Goal: Task Accomplishment & Management: Manage account settings

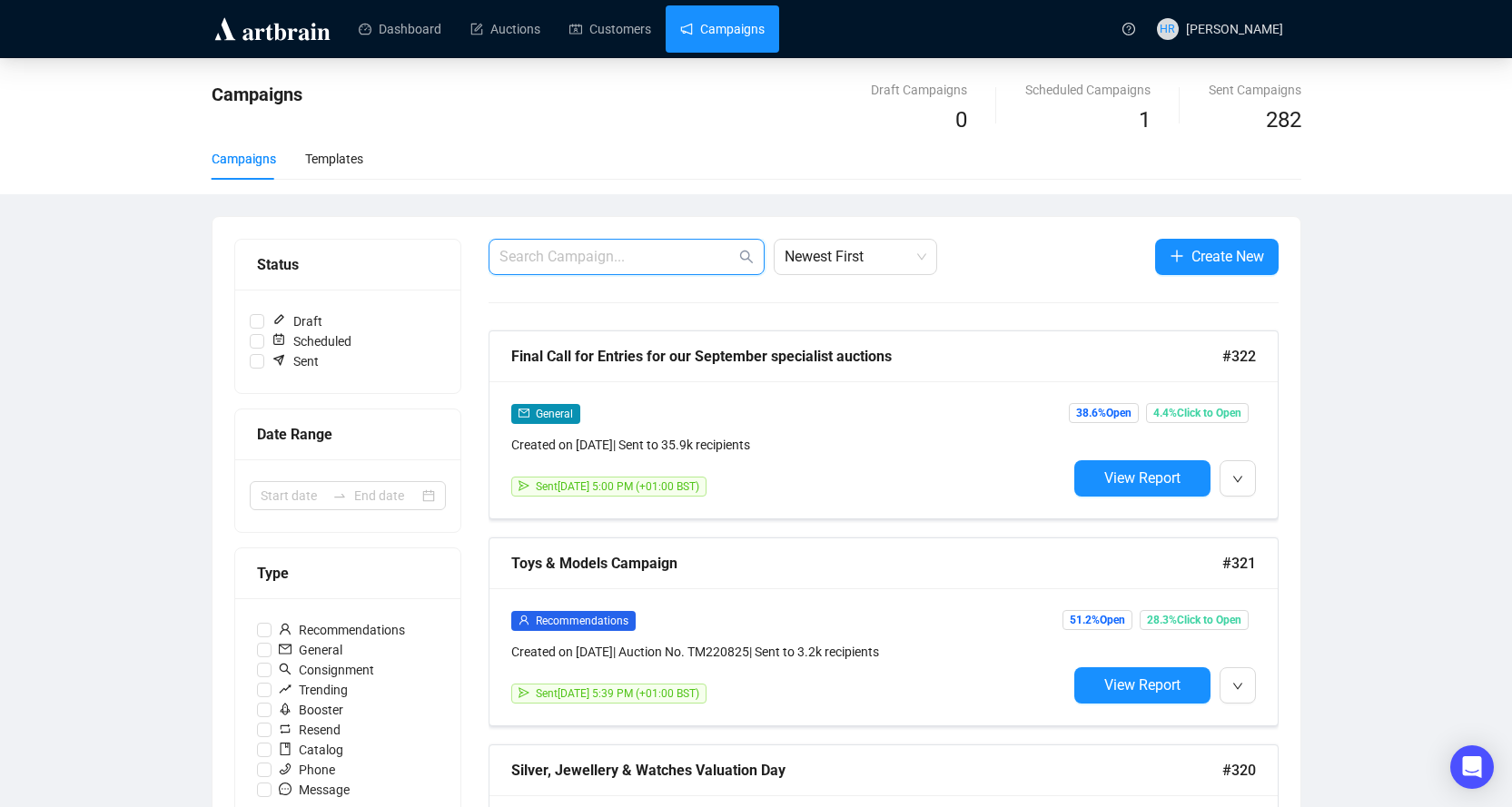
click at [544, 257] on input "text" at bounding box center [618, 257] width 236 height 21
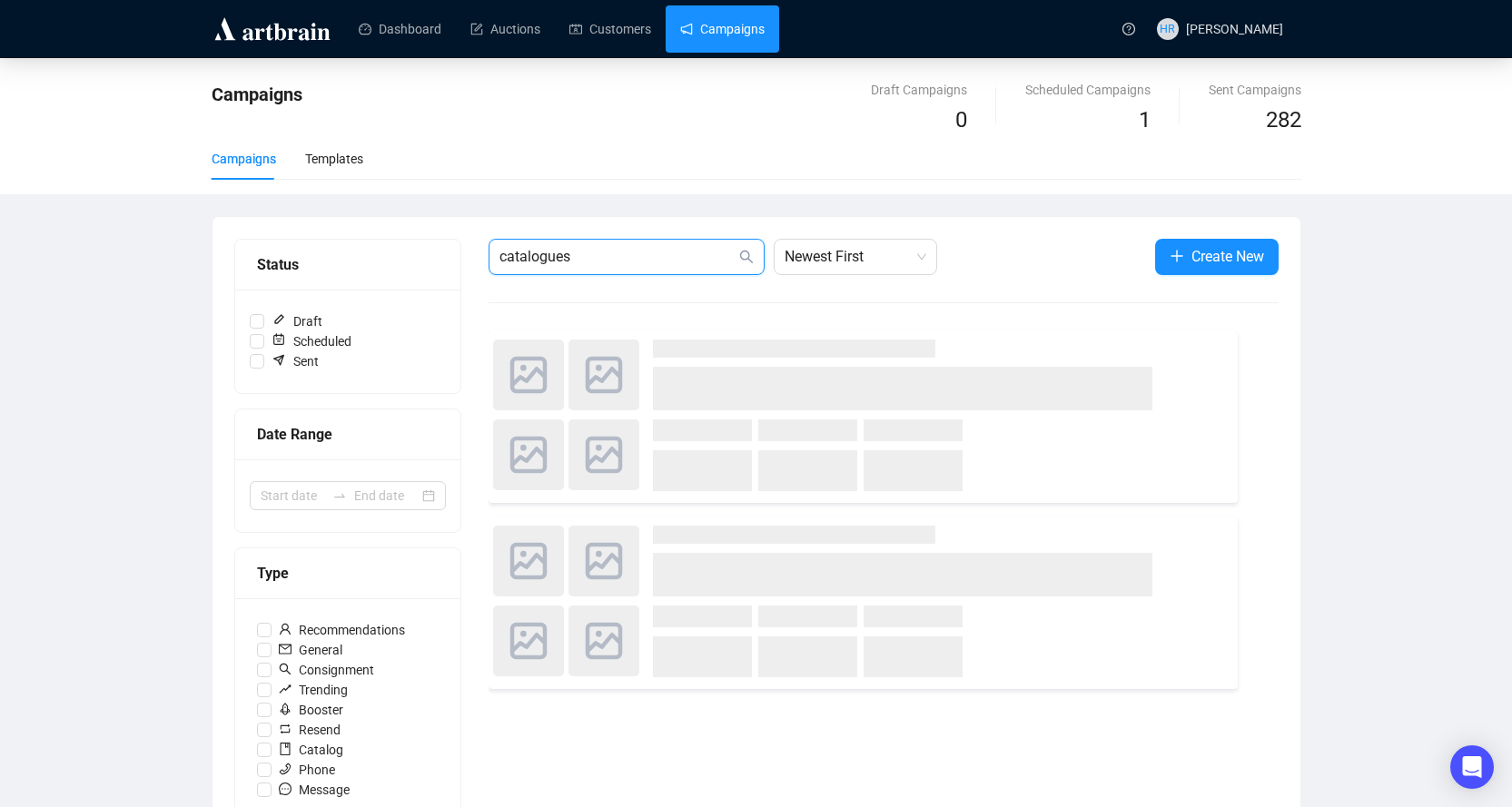
type input "catalogues"
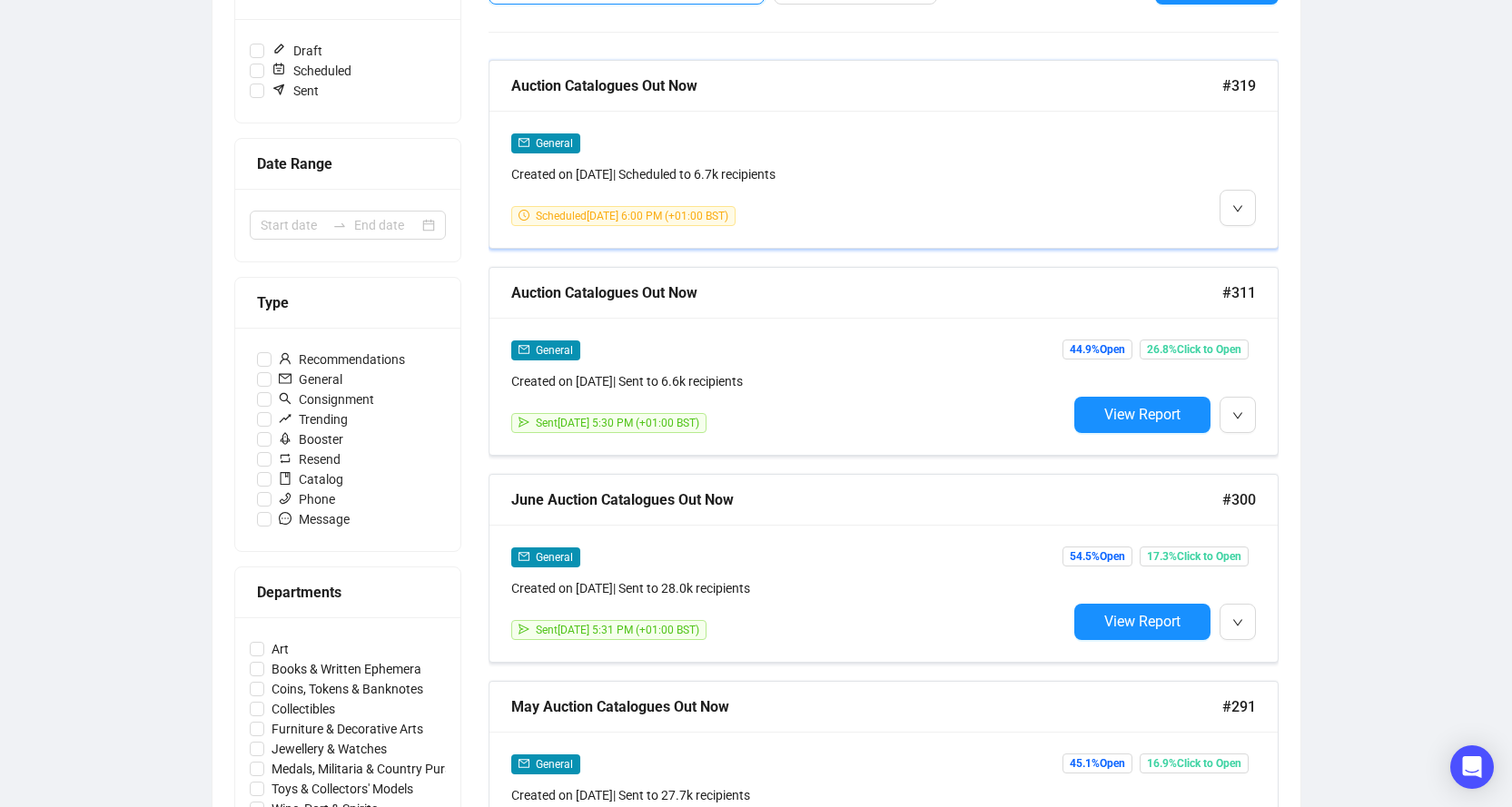
scroll to position [272, 0]
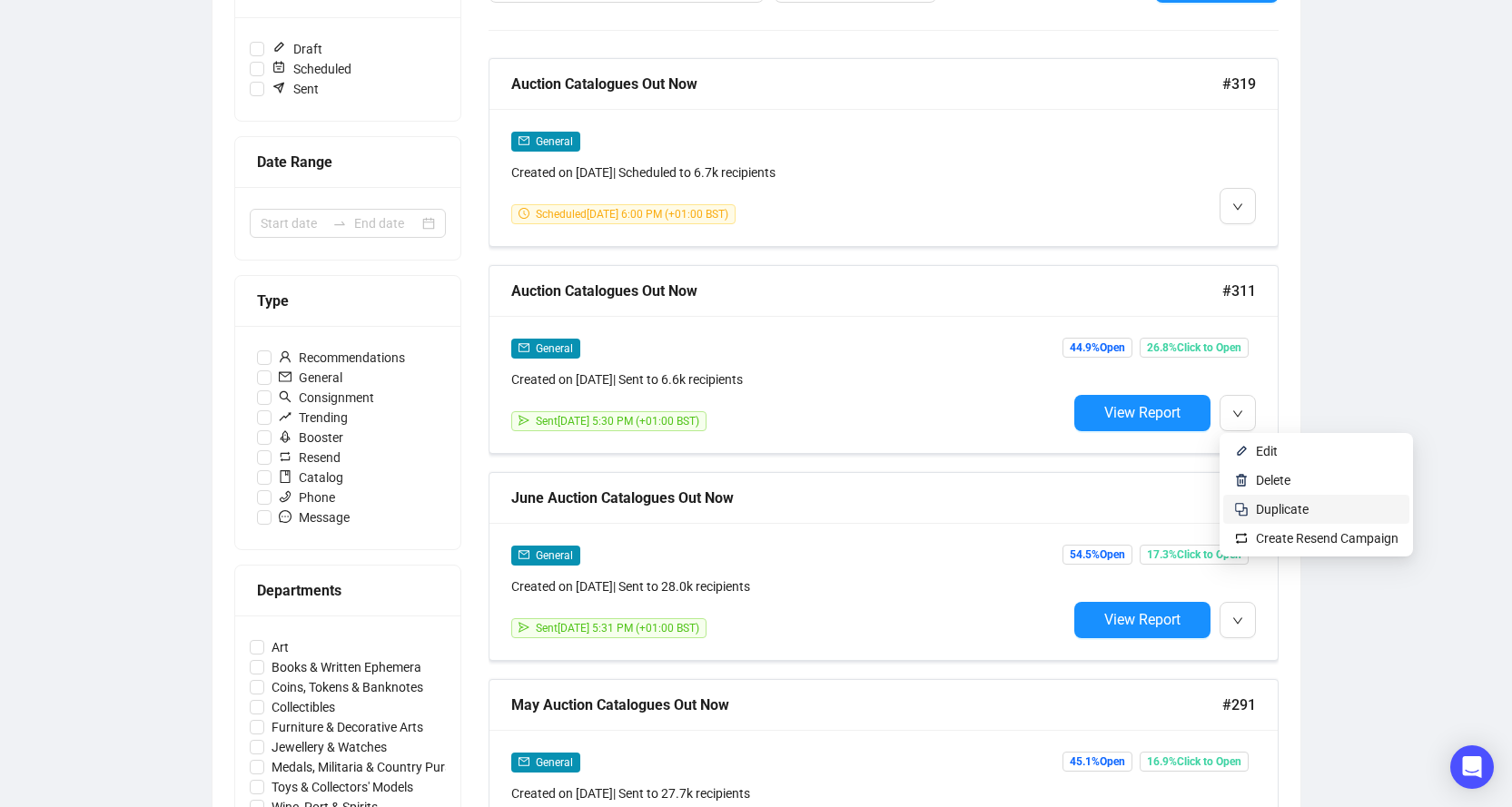
click at [1275, 510] on span "Duplicate" at bounding box center [1283, 508] width 53 height 15
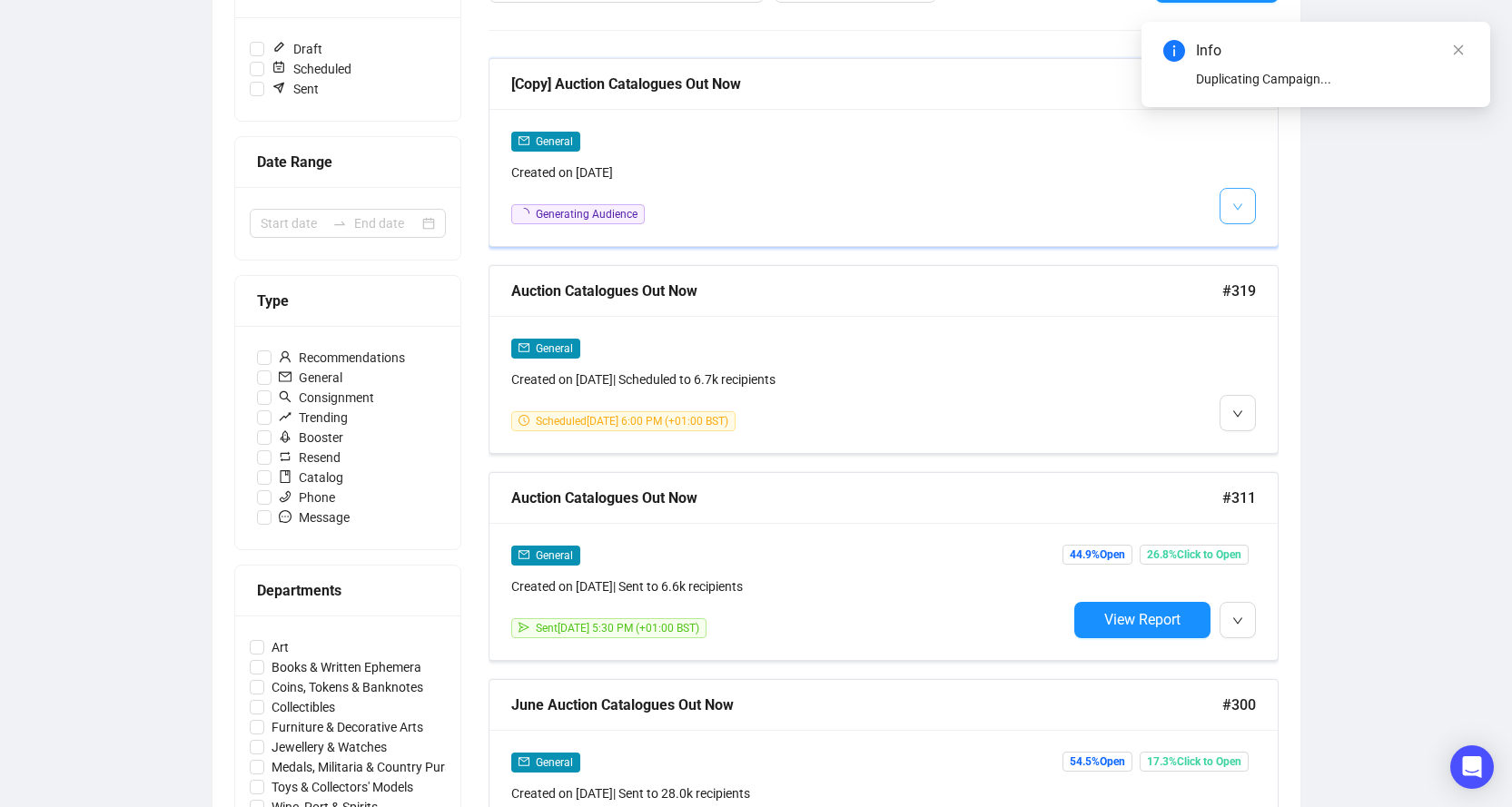
click at [1224, 209] on button "button" at bounding box center [1237, 206] width 36 height 36
click at [1247, 239] on img at bounding box center [1241, 245] width 15 height 15
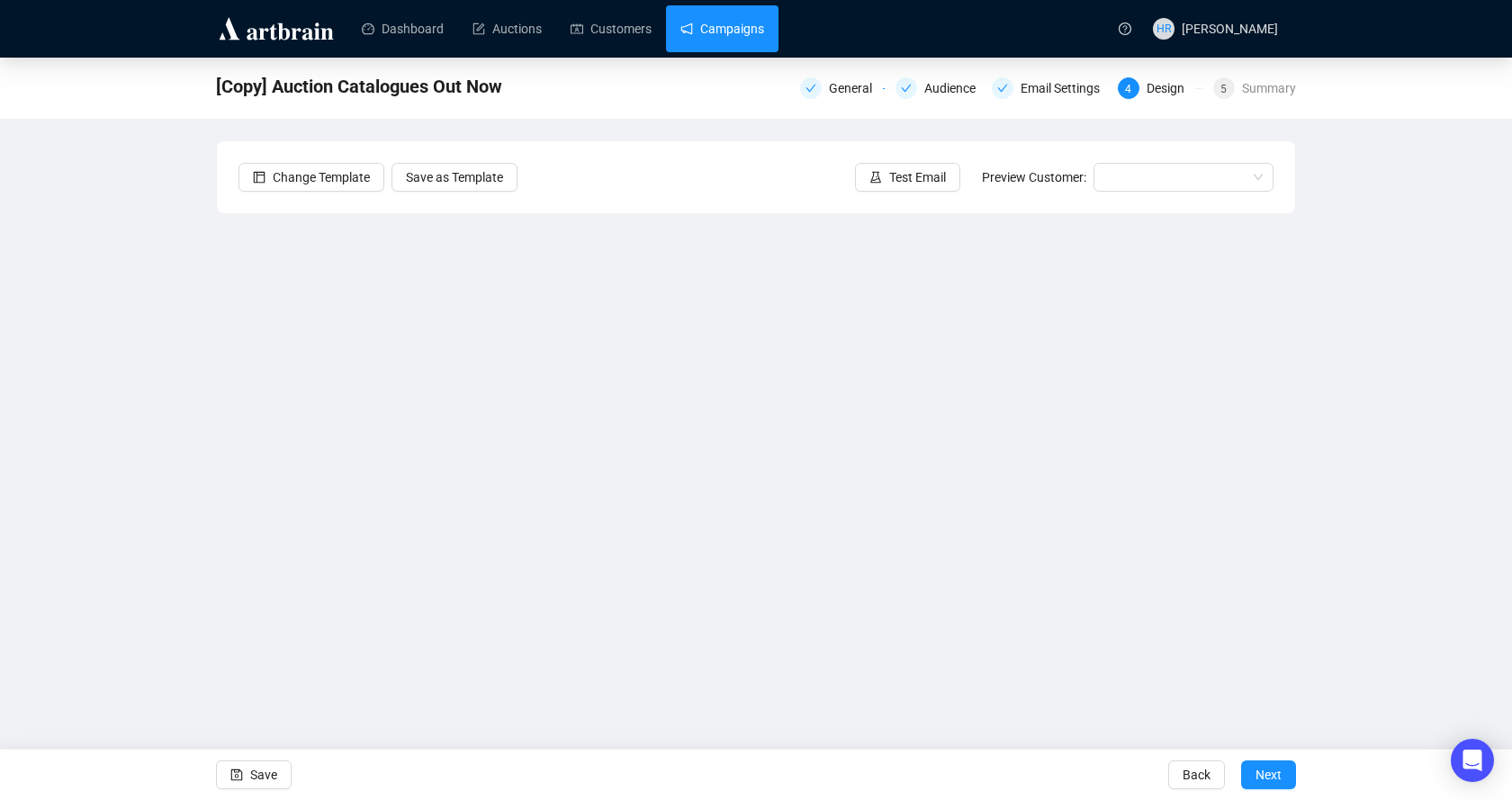
click at [724, 24] on link "Campaigns" at bounding box center [722, 29] width 84 height 46
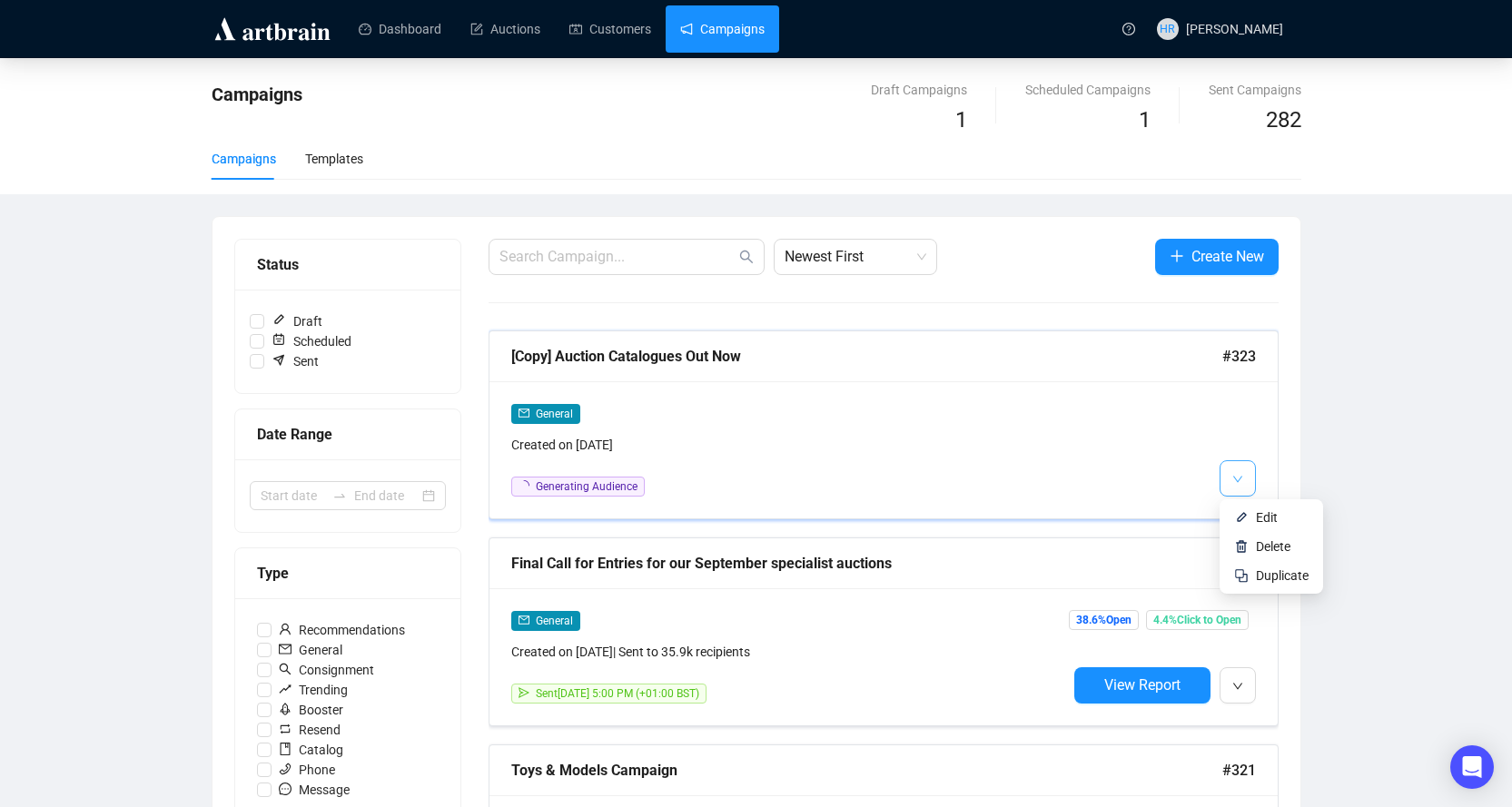
click at [1221, 483] on button "button" at bounding box center [1237, 478] width 36 height 36
click at [1248, 545] on li "Delete" at bounding box center [1271, 546] width 97 height 29
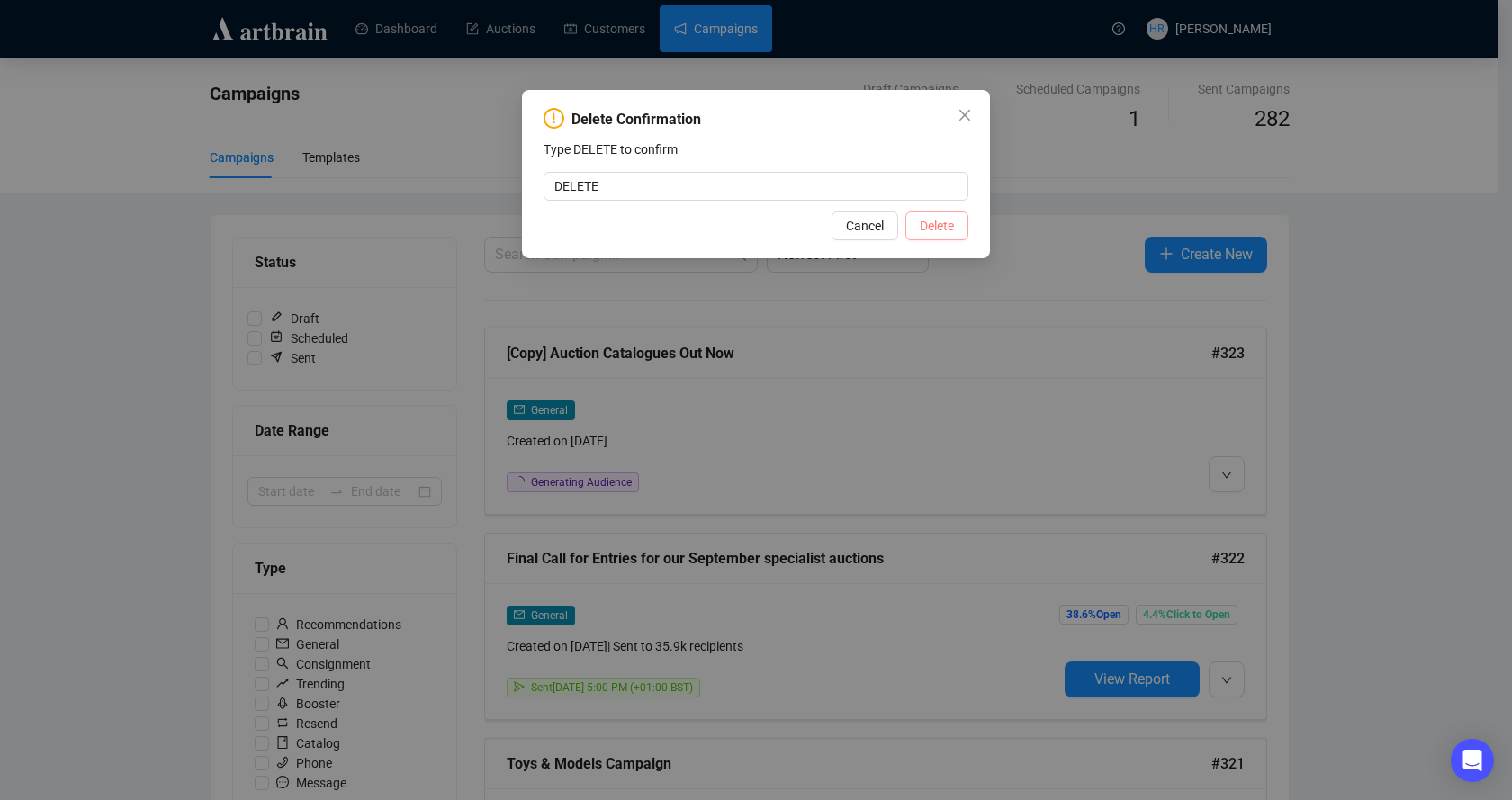
type input "DELETE"
click at [949, 224] on span "Delete" at bounding box center [936, 225] width 34 height 19
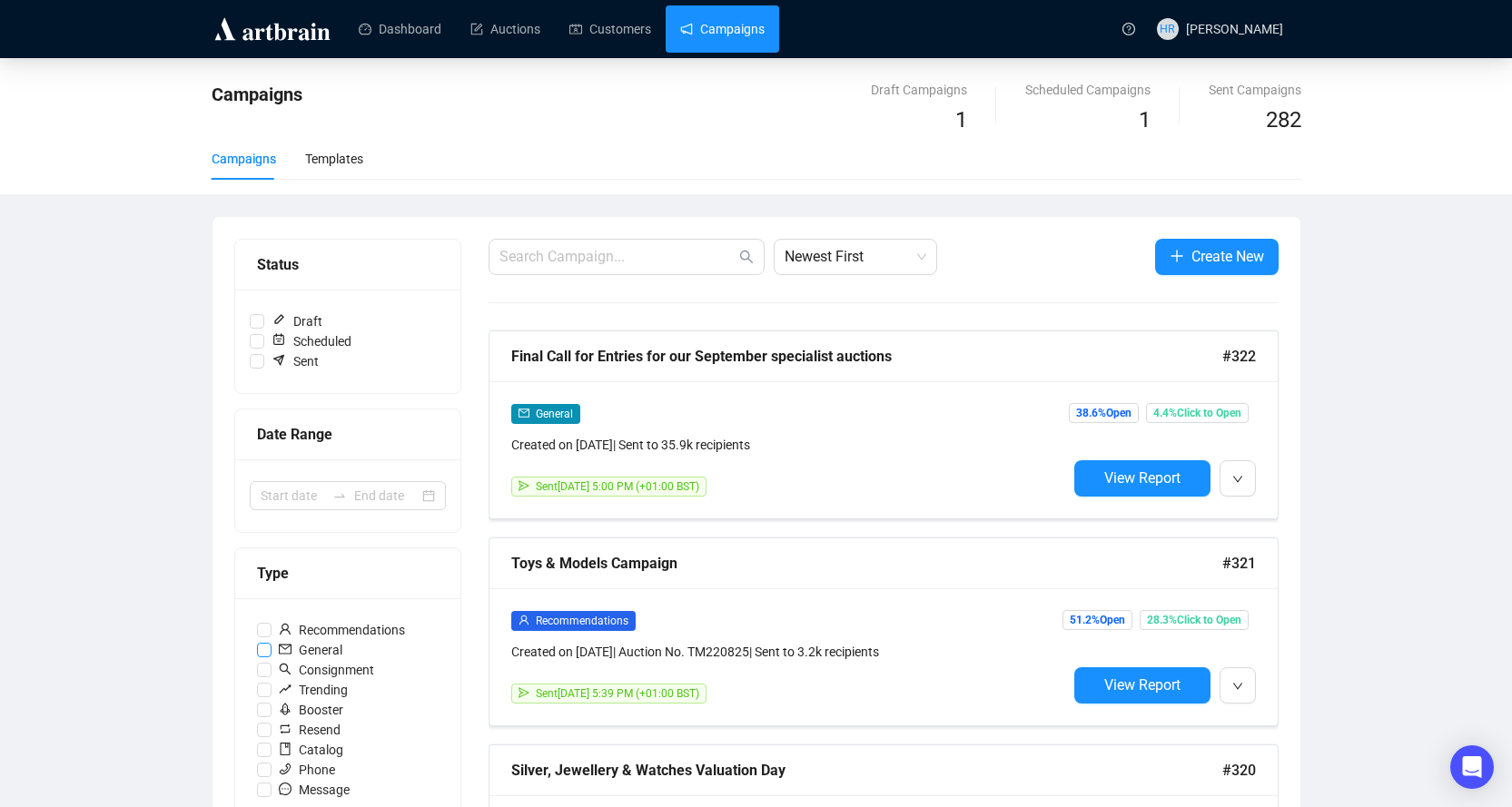
click at [266, 653] on input "General" at bounding box center [264, 650] width 15 height 15
checkbox input "true"
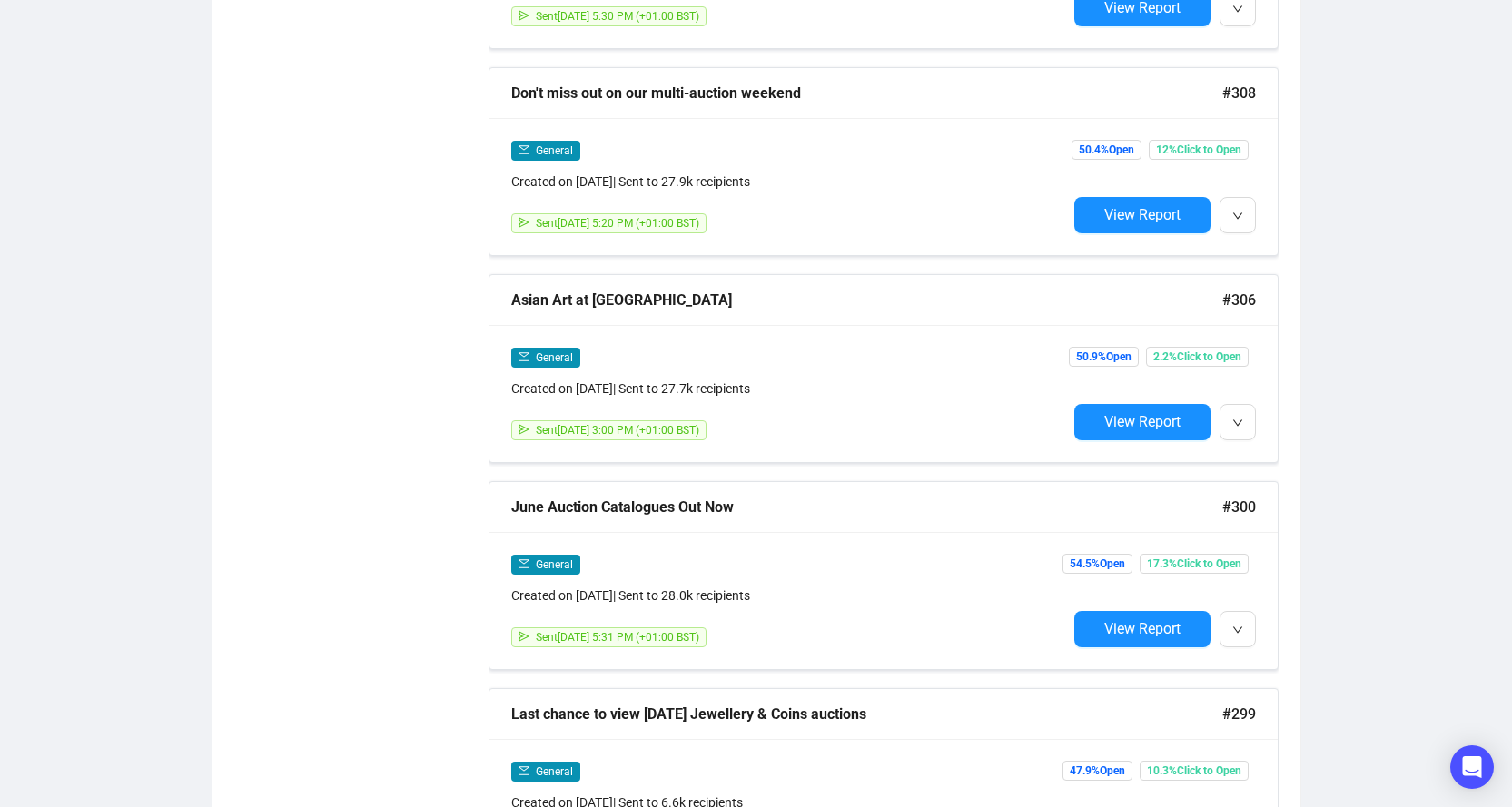
scroll to position [2451, 0]
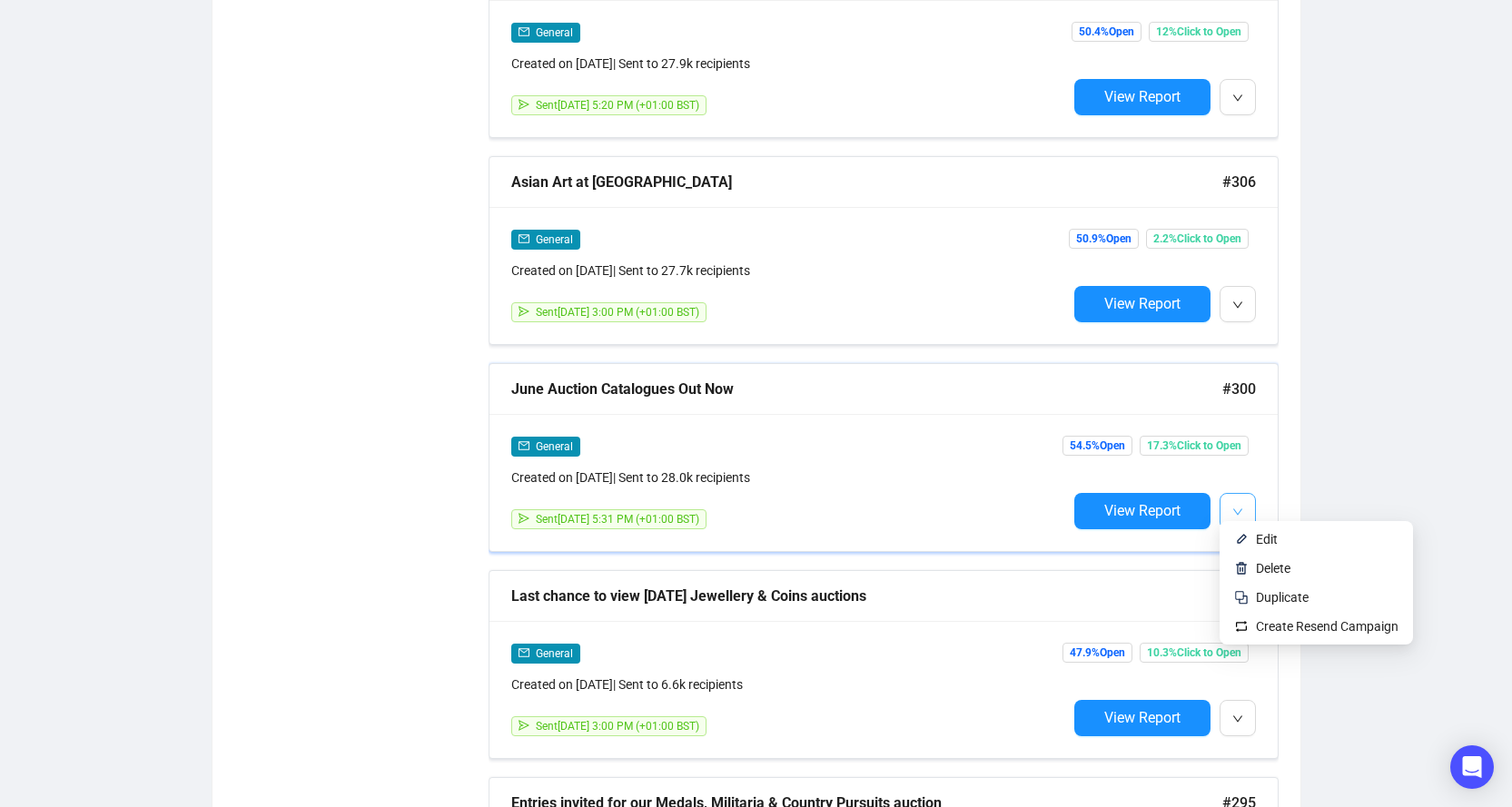
click at [1249, 503] on button "button" at bounding box center [1237, 510] width 36 height 36
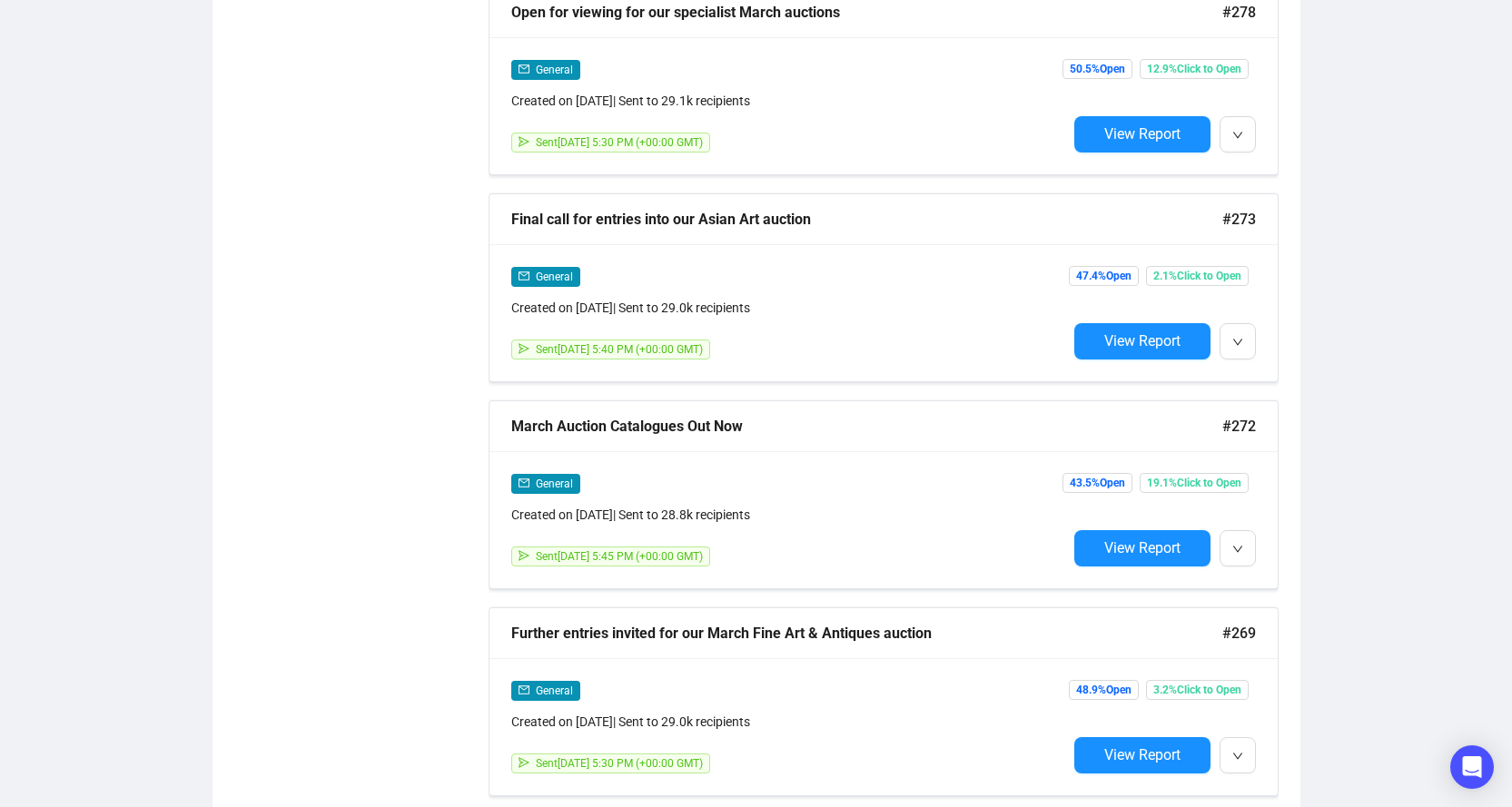
scroll to position [5933, 0]
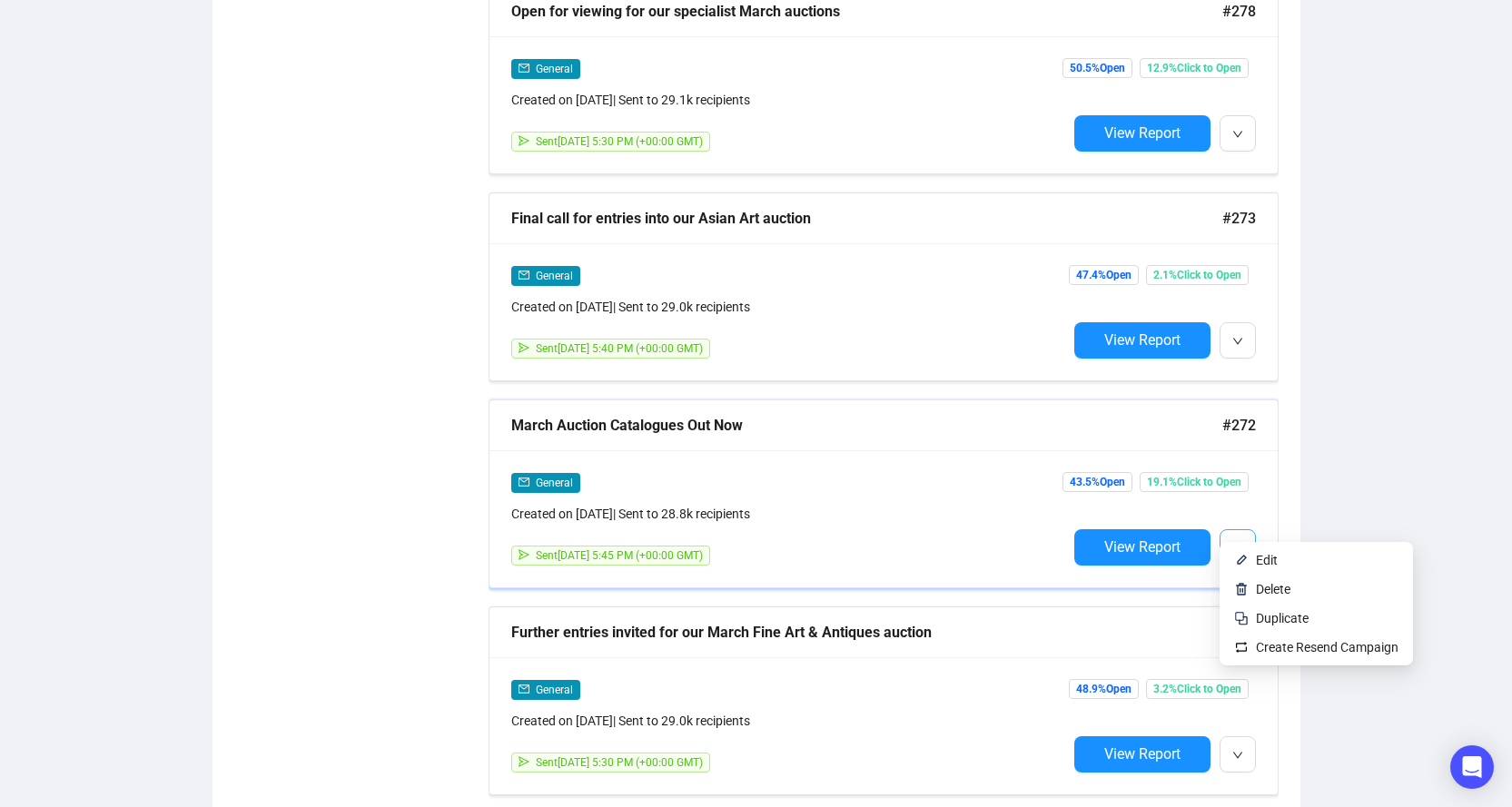
click at [1232, 543] on icon "down" at bounding box center [1237, 547] width 11 height 11
click at [1254, 619] on li "Duplicate" at bounding box center [1316, 619] width 186 height 29
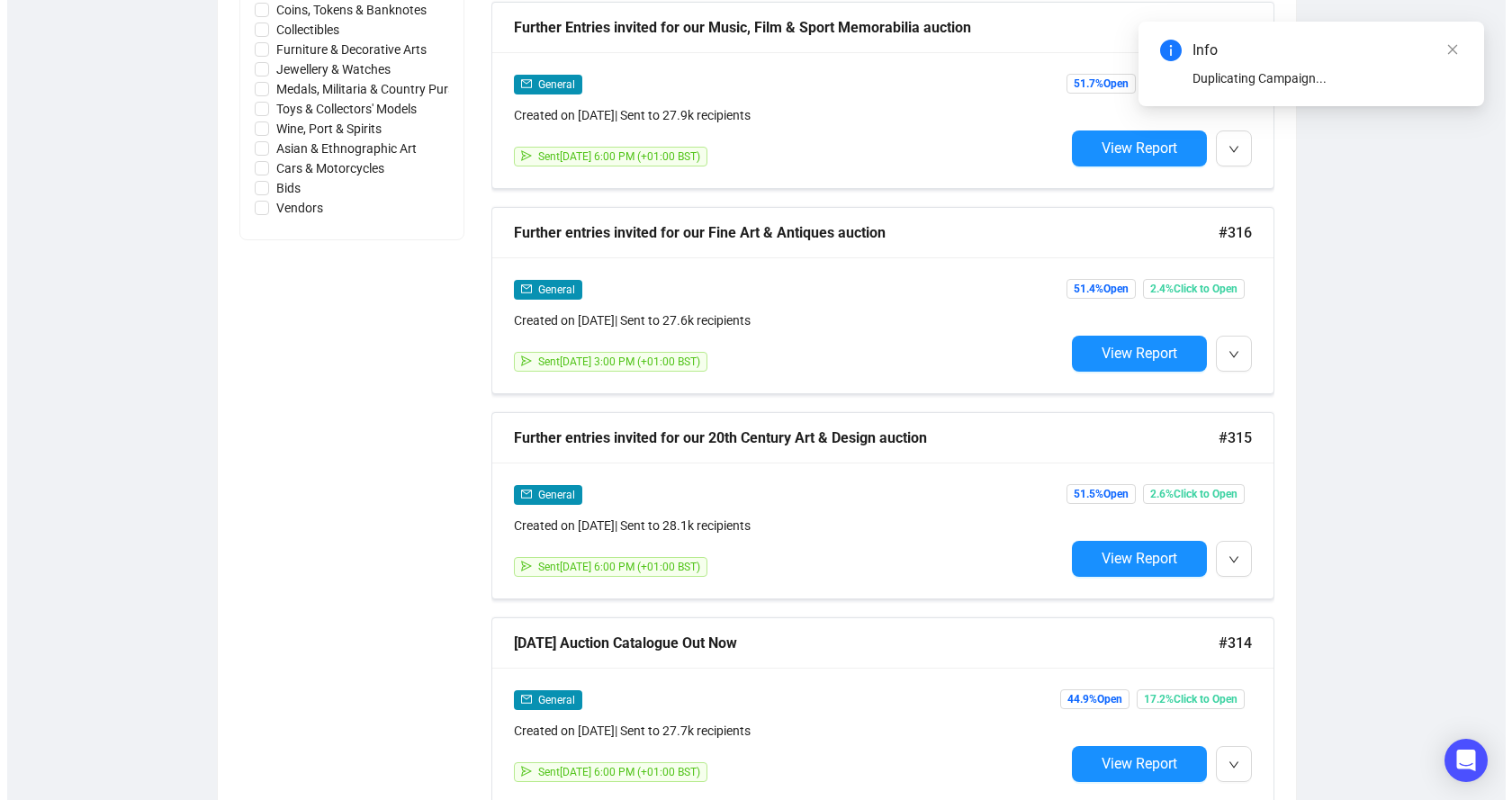
scroll to position [0, 0]
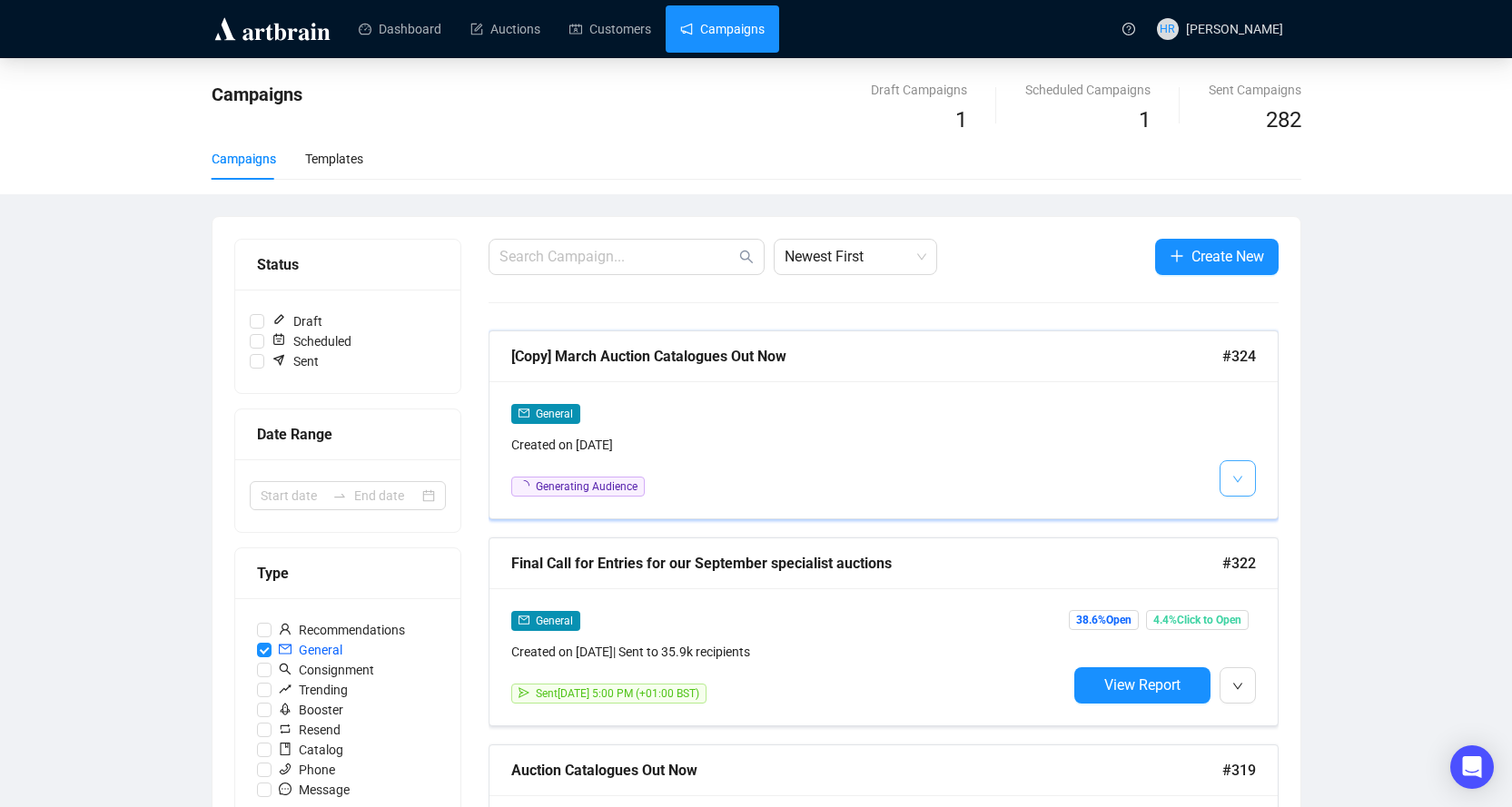
click at [1238, 478] on icon "down" at bounding box center [1237, 479] width 11 height 11
click at [1251, 521] on li "Edit" at bounding box center [1271, 517] width 97 height 29
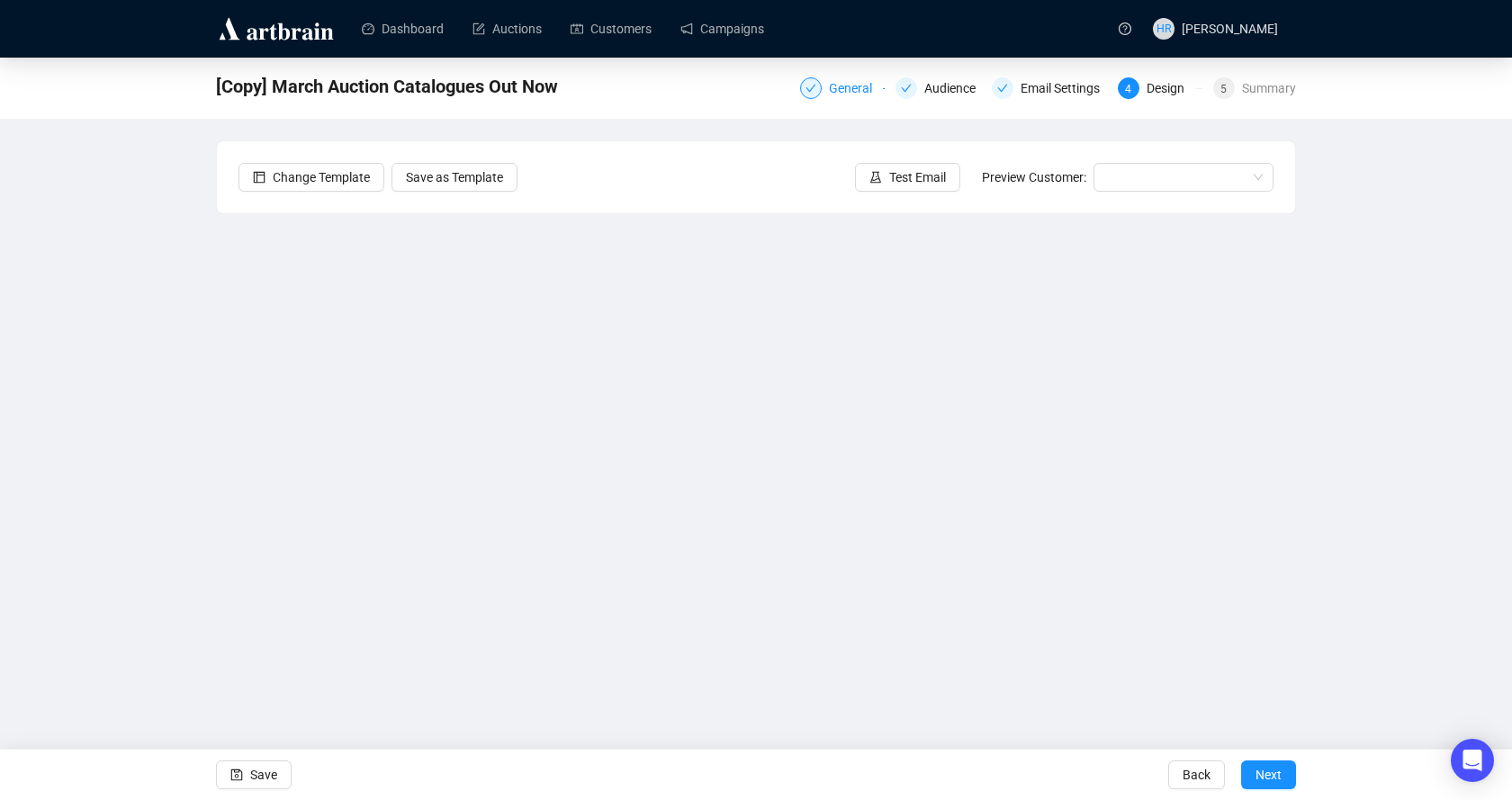
click at [826, 84] on div "General" at bounding box center [842, 88] width 84 height 21
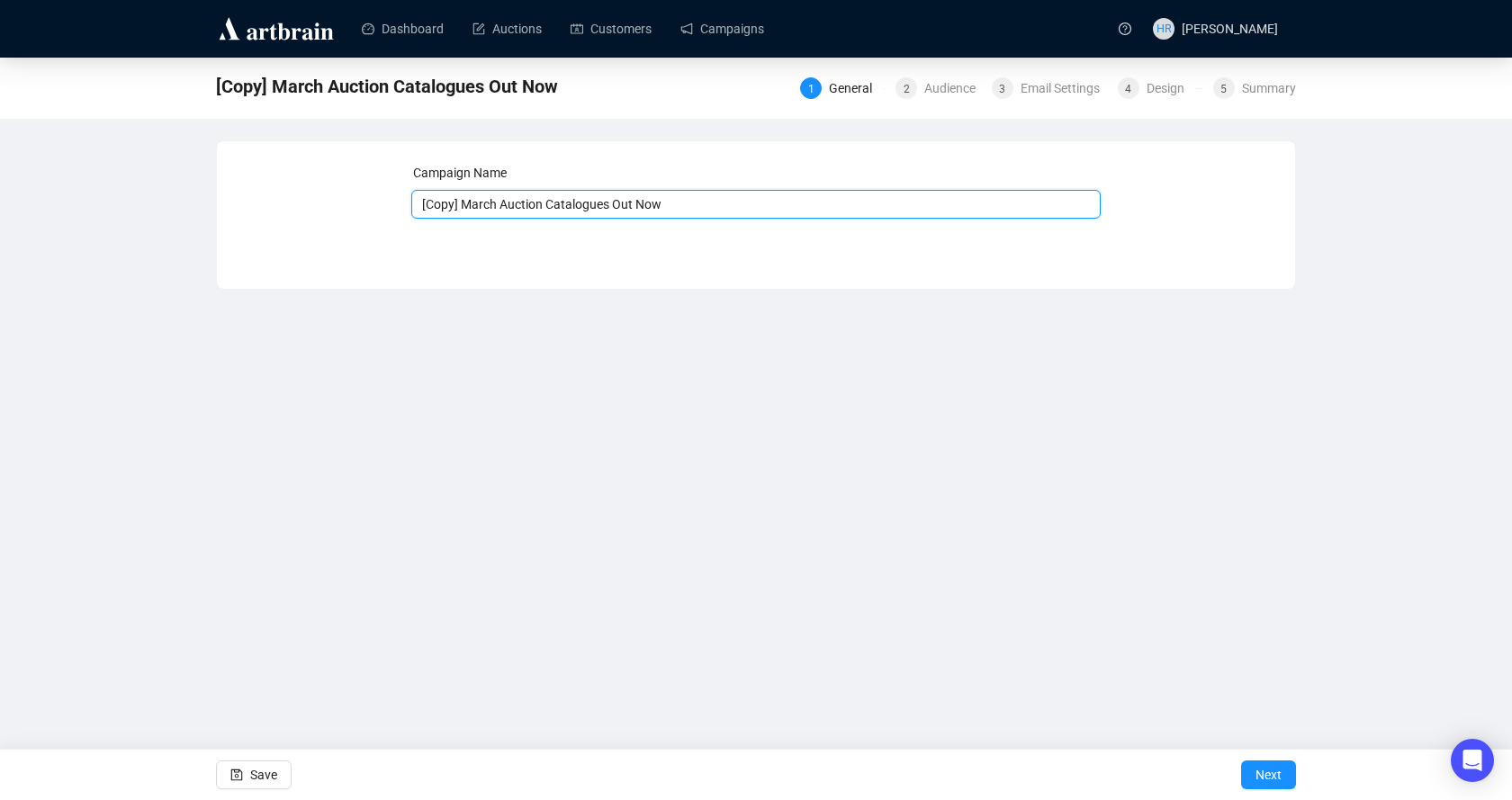
drag, startPoint x: 494, startPoint y: 201, endPoint x: 307, endPoint y: 169, distance: 189.7
click at [307, 169] on div "Campaign Name [Copy] March Auction Catalogues Out Now Save Next" at bounding box center [756, 201] width 1035 height 77
type input "September Auction Catalogues Out Now"
click at [946, 91] on div "Audience" at bounding box center [955, 88] width 62 height 21
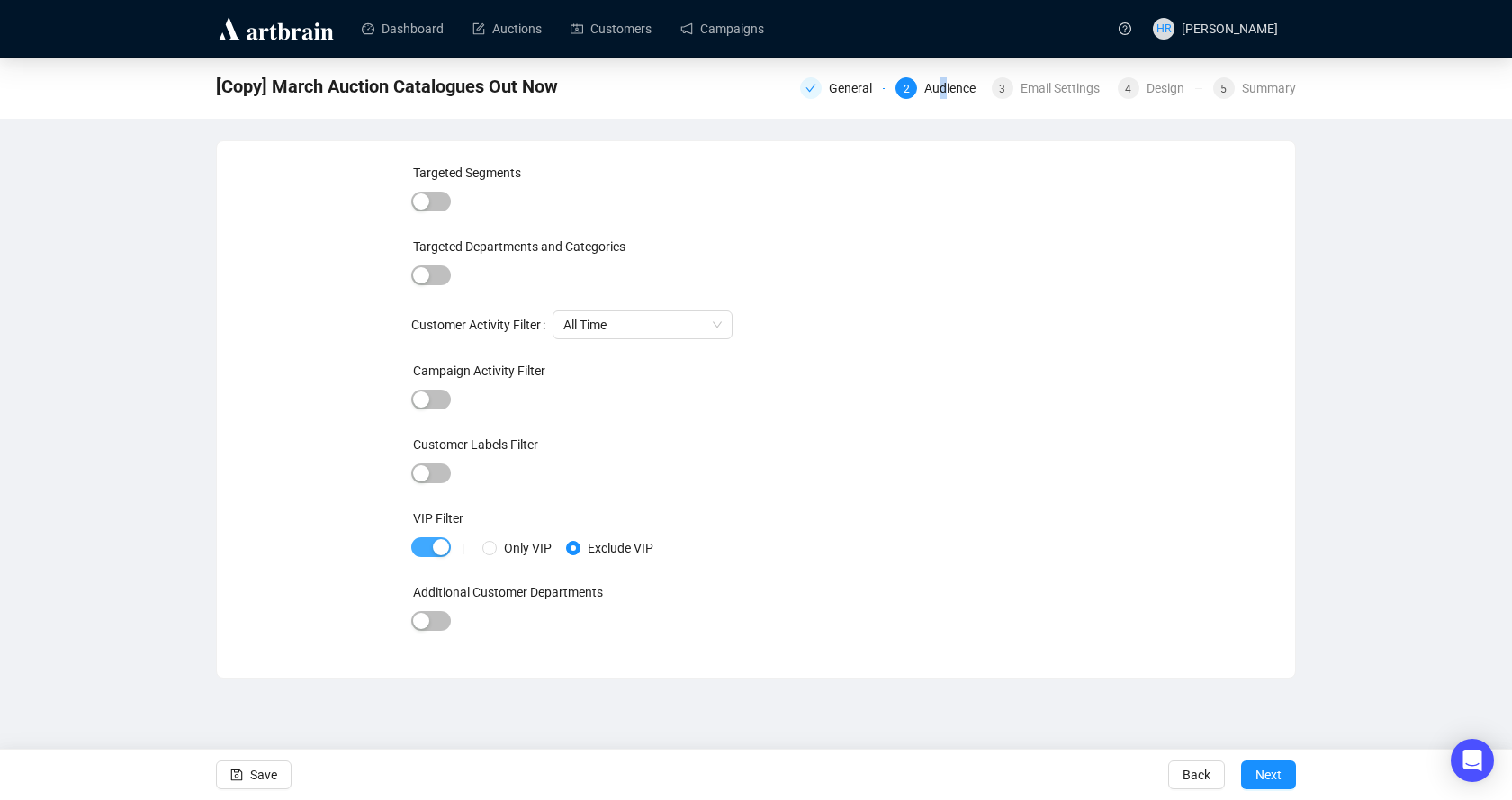
click at [424, 542] on span "button" at bounding box center [430, 547] width 40 height 19
click at [994, 87] on div "3" at bounding box center [1002, 88] width 21 height 21
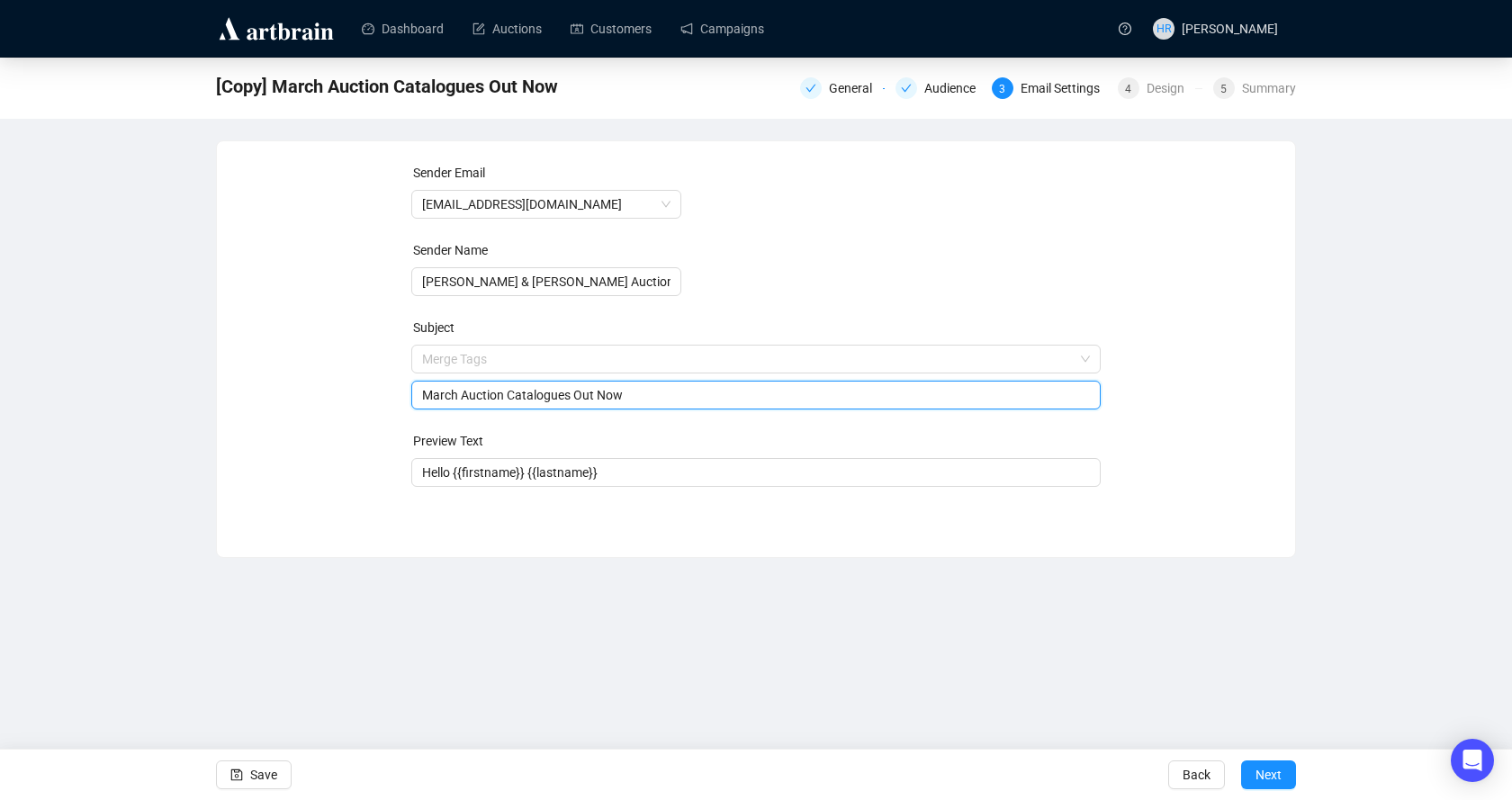
drag, startPoint x: 459, startPoint y: 356, endPoint x: 173, endPoint y: 331, distance: 287.1
click at [173, 331] on div "[Copy] March Auction Catalogues Out Now General Audience 3 Email Settings 4 Des…" at bounding box center [756, 308] width 1512 height 500
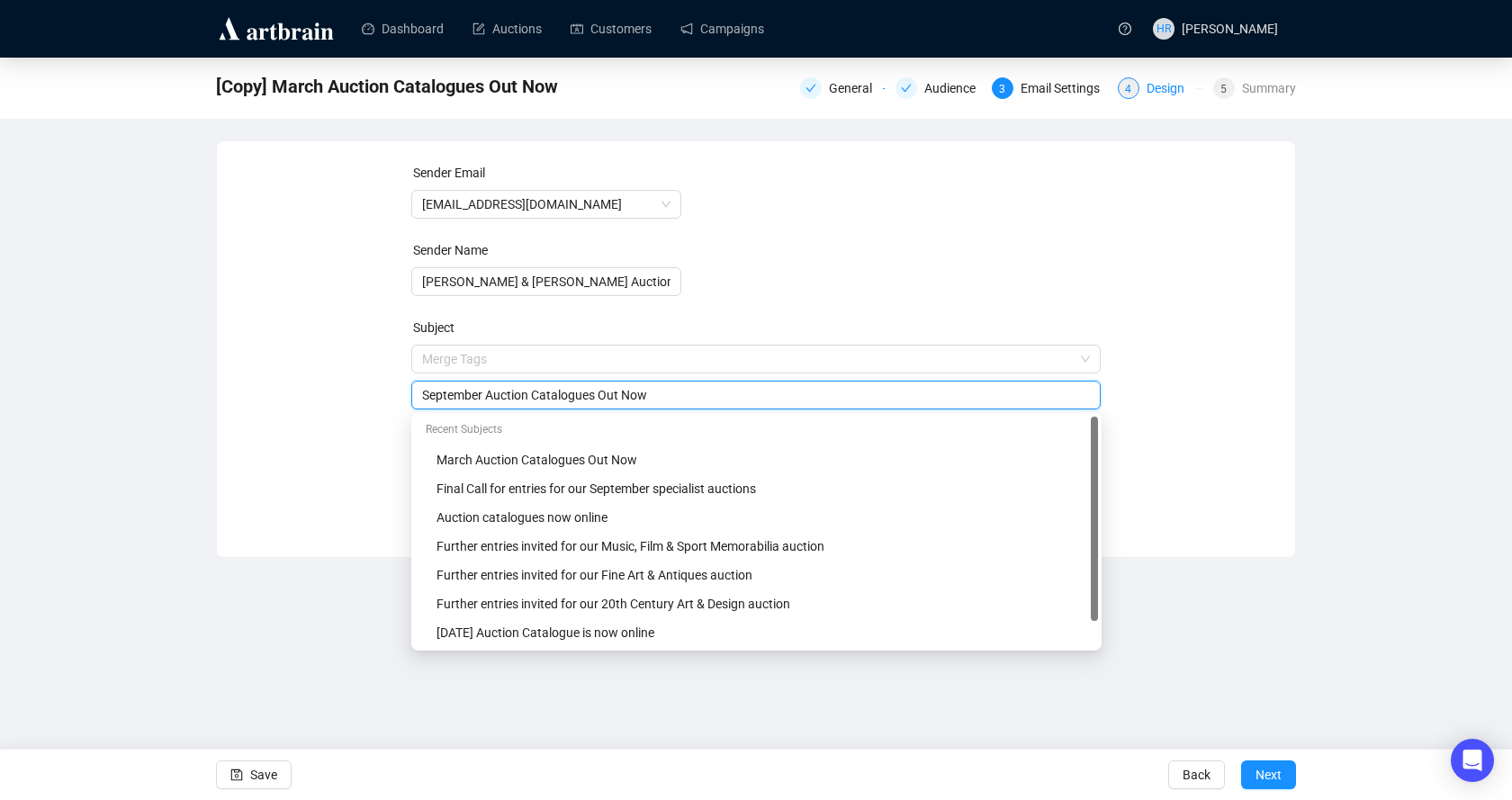
type input "September Auction Catalogues Out Now"
click at [1142, 85] on div "4 Design" at bounding box center [1159, 88] width 84 height 21
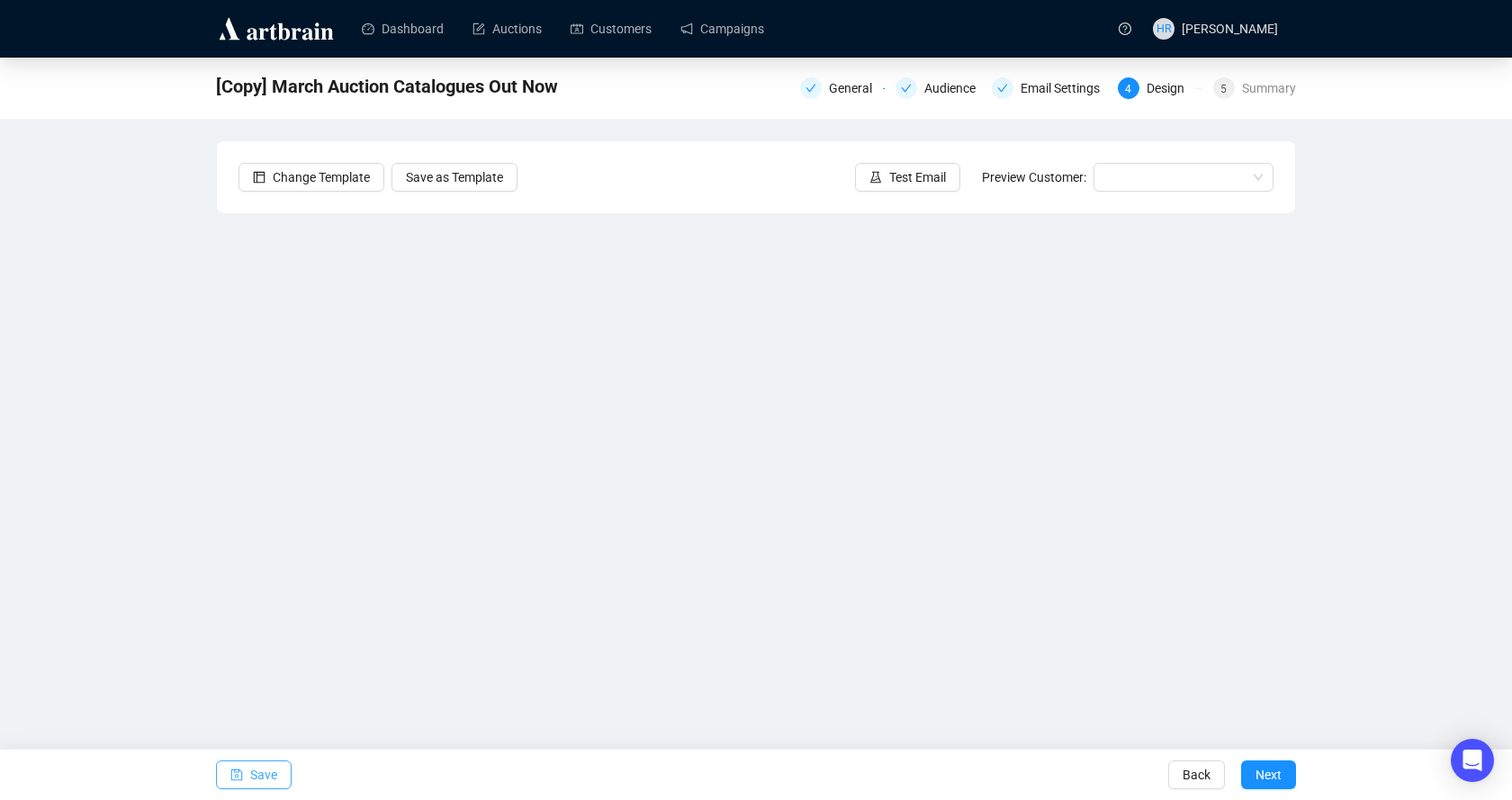
click at [228, 781] on button "Save" at bounding box center [253, 775] width 75 height 29
click at [226, 768] on button "Save" at bounding box center [253, 775] width 75 height 29
click at [269, 780] on span "Save" at bounding box center [264, 775] width 27 height 50
click at [237, 773] on icon "save" at bounding box center [236, 774] width 13 height 13
click at [255, 777] on span "Save" at bounding box center [264, 775] width 27 height 50
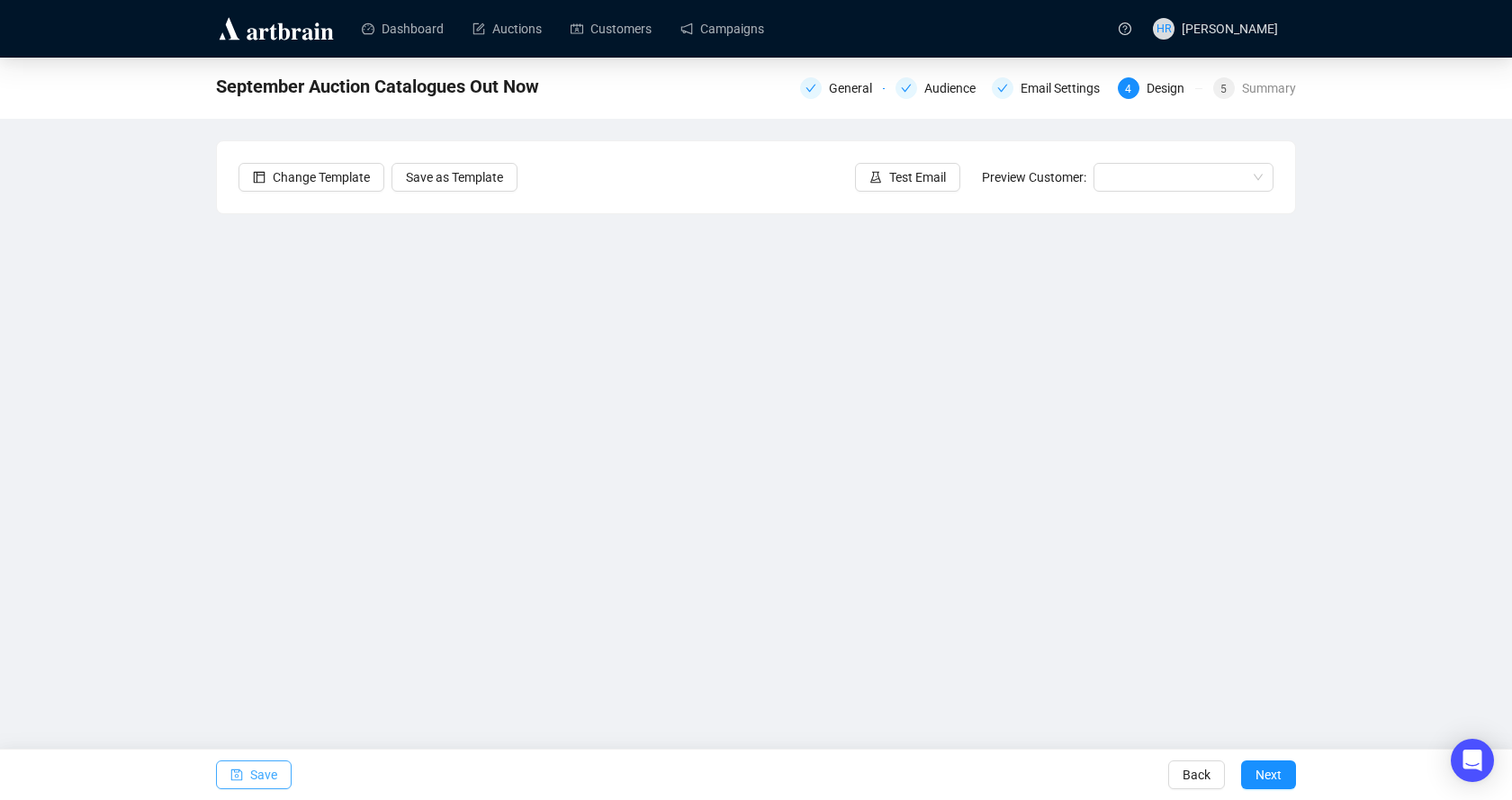
click at [252, 777] on span "Save" at bounding box center [264, 775] width 27 height 50
click at [246, 772] on button "Save" at bounding box center [253, 775] width 75 height 29
click at [235, 766] on span "button" at bounding box center [236, 775] width 13 height 50
click at [225, 779] on button "Save" at bounding box center [253, 775] width 75 height 29
click at [249, 769] on button "Save" at bounding box center [253, 775] width 75 height 29
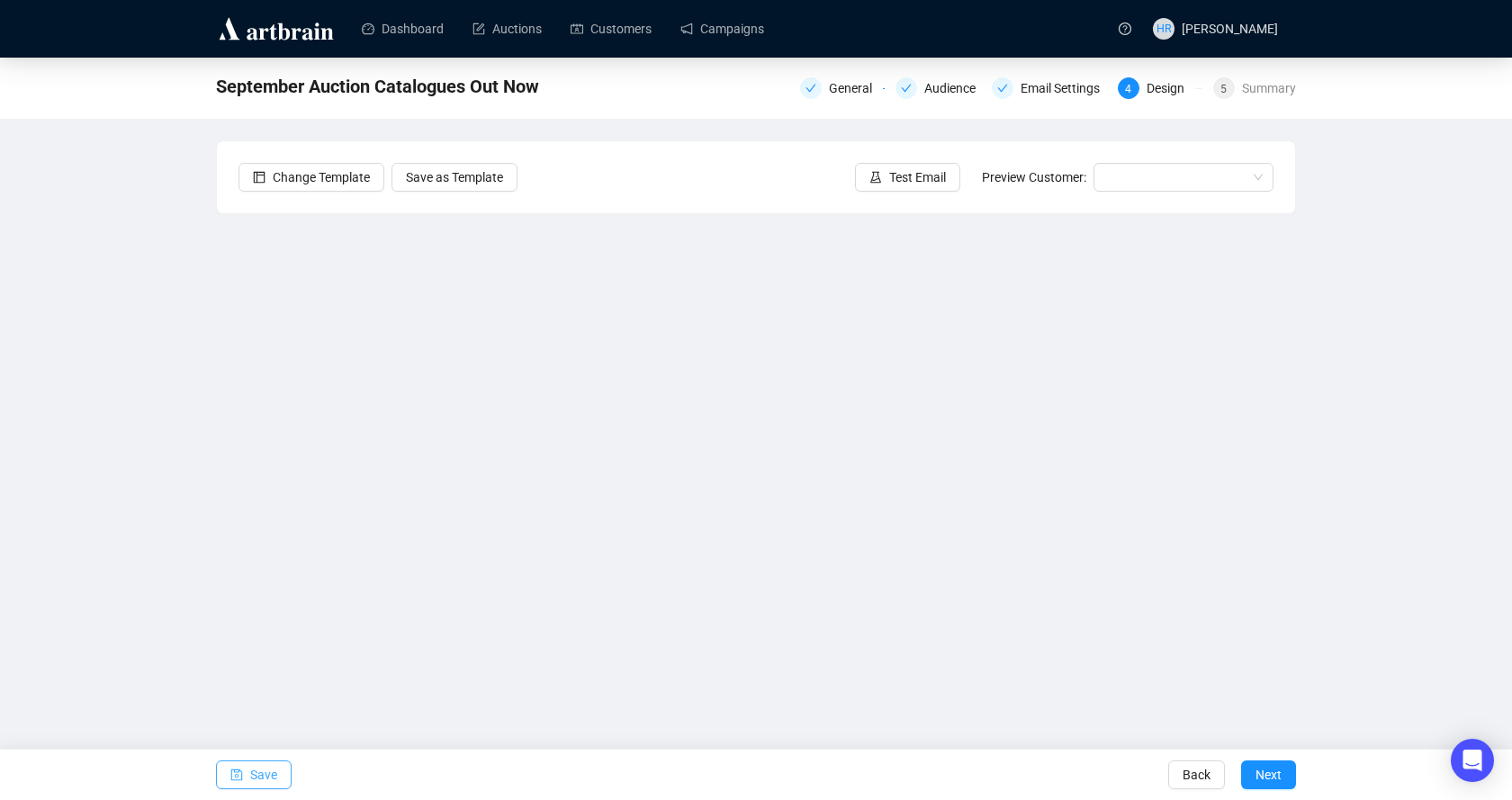
click at [248, 783] on button "Save" at bounding box center [253, 775] width 75 height 29
